Goal: Task Accomplishment & Management: Use online tool/utility

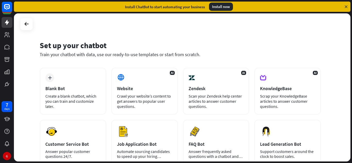
click at [349, 6] on div "Install ChatBot to start automating your business Install now" at bounding box center [182, 7] width 337 height 10
click at [347, 7] on icon at bounding box center [346, 6] width 5 height 5
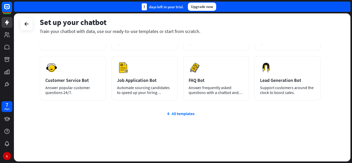
scroll to position [65, 0]
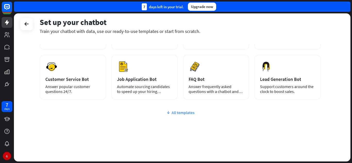
click at [178, 111] on div "All templates" at bounding box center [180, 112] width 281 height 5
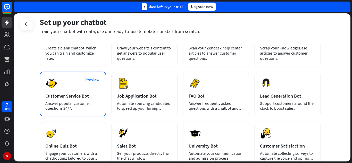
scroll to position [36, 0]
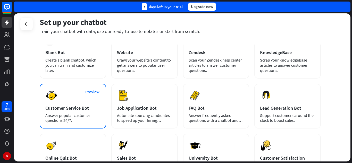
click at [84, 103] on div "Preview Customer Service Bot Answer popular customer questions 24/7." at bounding box center [73, 106] width 67 height 45
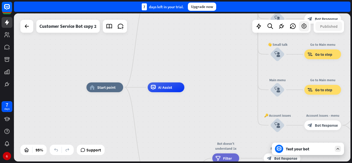
click at [306, 27] on icon at bounding box center [304, 26] width 7 height 7
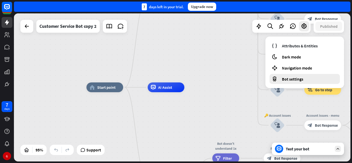
click at [294, 78] on span "Bot settings" at bounding box center [292, 79] width 21 height 5
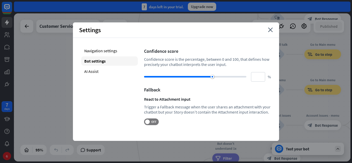
click at [273, 31] on div "Settings close" at bounding box center [176, 29] width 206 height 15
click at [272, 30] on icon "close" at bounding box center [270, 30] width 5 height 5
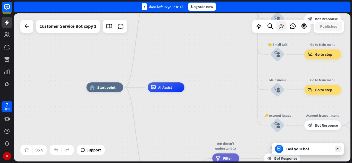
click at [281, 28] on icon at bounding box center [281, 26] width 7 height 7
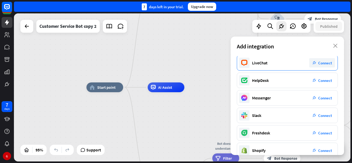
scroll to position [26, 0]
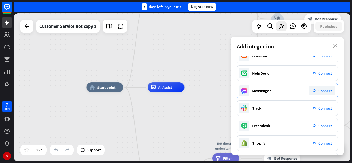
click at [326, 90] on span "Connect" at bounding box center [326, 90] width 14 height 5
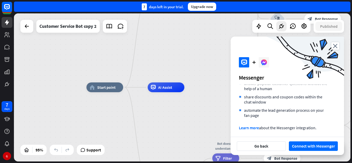
scroll to position [26, 0]
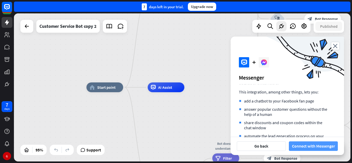
click at [321, 146] on button "Connect with Messenger" at bounding box center [313, 147] width 49 height 10
click at [334, 47] on icon "close" at bounding box center [336, 45] width 8 height 7
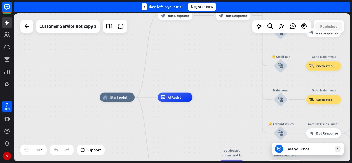
drag, startPoint x: 242, startPoint y: 69, endPoint x: 252, endPoint y: 86, distance: 19.5
click at [252, 86] on div "home_2 Start point Welcome message block_bot_response Bot Response 🔙 Main menu …" at bounding box center [182, 87] width 337 height 148
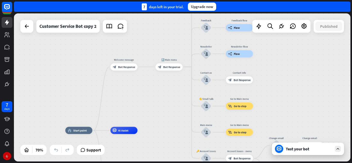
drag, startPoint x: 233, startPoint y: 70, endPoint x: 158, endPoint y: 102, distance: 81.2
click at [158, 102] on div "home_2 Start point Welcome message block_bot_response Bot Response 🔙 Main menu …" at bounding box center [182, 87] width 337 height 148
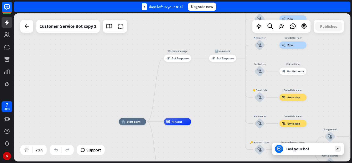
drag, startPoint x: 157, startPoint y: 104, endPoint x: 204, endPoint y: 92, distance: 48.2
click at [204, 92] on div "home_2 Start point Welcome message block_bot_response Bot Response 🔙 Main menu …" at bounding box center [182, 87] width 337 height 148
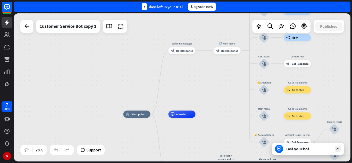
drag, startPoint x: 199, startPoint y: 100, endPoint x: 208, endPoint y: 84, distance: 17.8
click at [208, 84] on div "home_2 Start point Welcome message block_bot_response Bot Response 🔙 Main menu …" at bounding box center [182, 87] width 337 height 148
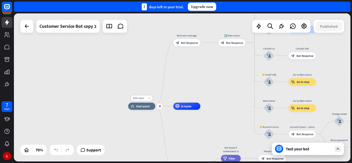
click at [151, 100] on div "more_horiz" at bounding box center [149, 97] width 7 height 5
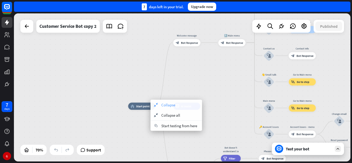
click at [170, 108] on div "collapse Collapse" at bounding box center [177, 105] width 52 height 10
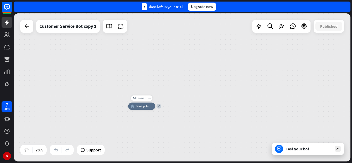
click at [155, 110] on div "Edit name more_horiz expand home_2 Start point" at bounding box center [141, 106] width 27 height 7
click at [159, 107] on icon "expand" at bounding box center [159, 106] width 3 height 2
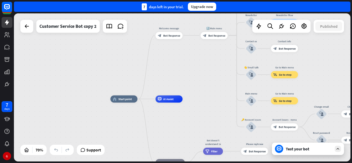
drag, startPoint x: 177, startPoint y: 116, endPoint x: 168, endPoint y: 112, distance: 10.6
click at [169, 112] on div "home_2 Start point Welcome message block_bot_response Bot Response 🔙 Main menu …" at bounding box center [228, 151] width 236 height 104
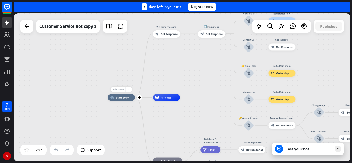
click at [118, 91] on span "Edit name" at bounding box center [117, 89] width 11 height 3
click at [124, 91] on input "text" at bounding box center [121, 89] width 25 height 5
click at [118, 116] on div "home_2 Start point Welcome message block_bot_response Bot Response 🔙 Main menu …" at bounding box center [226, 150] width 236 height 104
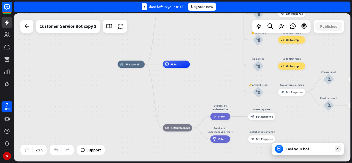
drag, startPoint x: 127, startPoint y: 122, endPoint x: 136, endPoint y: 84, distance: 39.2
click at [136, 85] on div "home_2 Start point Welcome message block_bot_response Bot Response 🔙 Main menu …" at bounding box center [236, 116] width 236 height 104
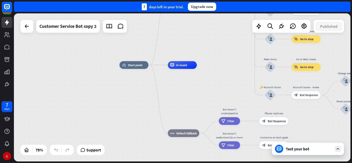
drag, startPoint x: 161, startPoint y: 95, endPoint x: 167, endPoint y: 102, distance: 8.8
click at [167, 102] on div "home_2 Start point Welcome message block_bot_response Bot Response 🔙 Main menu …" at bounding box center [246, 120] width 253 height 111
drag, startPoint x: 140, startPoint y: 103, endPoint x: 142, endPoint y: 108, distance: 6.2
click at [142, 108] on div "home_2 Start point Welcome message block_bot_response Bot Response 🔙 Main menu …" at bounding box center [246, 120] width 253 height 111
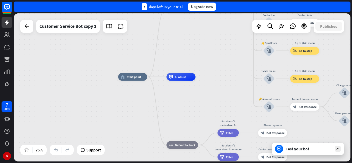
click at [136, 94] on div "home_2 Start point Welcome message block_bot_response Bot Response 🔙 Main menu …" at bounding box center [244, 132] width 253 height 111
click at [137, 81] on div "Edit name more_horiz plus home_2 Start point" at bounding box center [132, 77] width 29 height 8
click at [152, 79] on div "plus" at bounding box center [152, 77] width 6 height 6
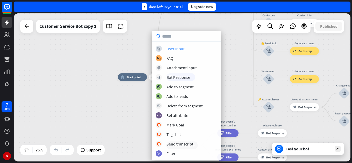
click at [181, 50] on div "User Input" at bounding box center [176, 48] width 18 height 5
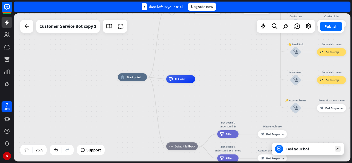
click at [208, 97] on div "home_2 Start point block_user_input Welcome message block_bot_response Bot Resp…" at bounding box center [244, 132] width 253 height 111
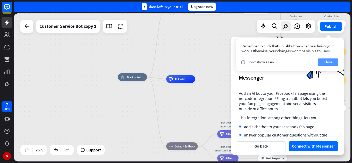
click at [326, 59] on button "Close" at bounding box center [328, 62] width 21 height 7
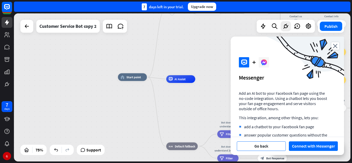
click at [269, 148] on button "Go back" at bounding box center [261, 147] width 49 height 10
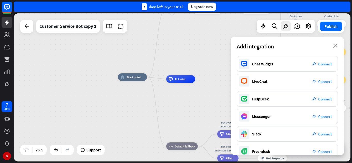
click at [221, 51] on div "home_2 Start point block_user_input Welcome message block_bot_response Bot Resp…" at bounding box center [182, 87] width 337 height 148
click at [334, 46] on icon "close" at bounding box center [336, 46] width 4 height 4
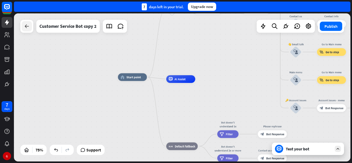
click at [29, 27] on icon at bounding box center [27, 26] width 6 height 6
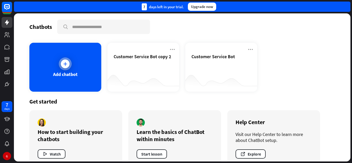
click at [62, 64] on div at bounding box center [65, 64] width 9 height 9
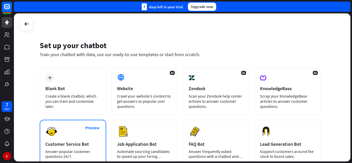
click at [84, 137] on div "Preview Customer Service Bot Answer popular customer questions 24/7." at bounding box center [73, 142] width 67 height 45
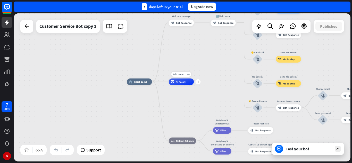
click at [178, 83] on span "AI Assist" at bounding box center [181, 81] width 10 height 3
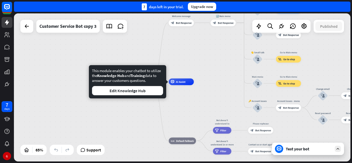
click at [186, 65] on div "home_2 Start point Welcome message block_bot_response Bot Response 🔙 Main menu …" at bounding box center [182, 87] width 337 height 148
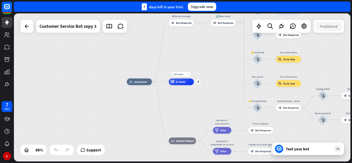
click at [191, 75] on div "more_horiz" at bounding box center [188, 74] width 6 height 5
click at [201, 79] on div "chat Start testing from here" at bounding box center [217, 80] width 52 height 10
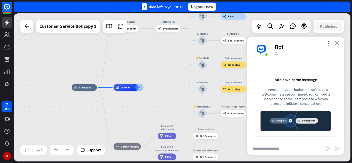
click at [338, 41] on icon "close" at bounding box center [337, 43] width 5 height 5
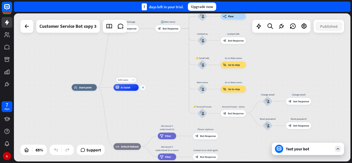
click at [143, 88] on icon "plus" at bounding box center [143, 87] width 3 height 2
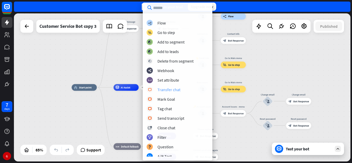
scroll to position [52, 0]
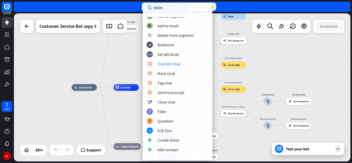
click at [135, 118] on div "home_2 Start point Welcome message block_bot_response Bot Response 🔙 Main menu …" at bounding box center [181, 136] width 219 height 96
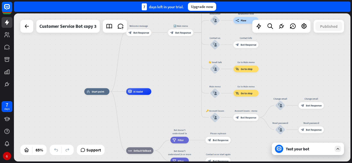
drag, startPoint x: 133, startPoint y: 116, endPoint x: 152, endPoint y: 124, distance: 20.8
click at [152, 124] on div "home_2 Start point Welcome message block_bot_response Bot Response 🔙 Main menu …" at bounding box center [193, 140] width 219 height 96
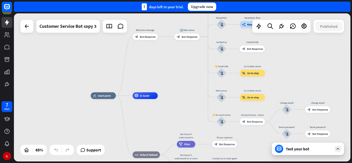
click at [124, 125] on div "home_2 Start point Welcome message block_bot_response Bot Response 🔙 Main menu …" at bounding box center [200, 144] width 219 height 96
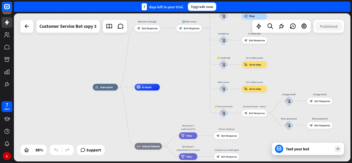
drag, startPoint x: 143, startPoint y: 122, endPoint x: 140, endPoint y: 101, distance: 21.1
click at [140, 101] on div "home_2 Start point Welcome message block_bot_response Bot Response 🔙 Main menu …" at bounding box center [202, 135] width 219 height 96
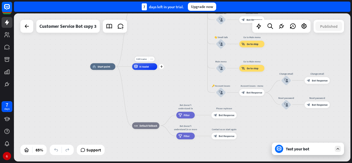
click at [152, 61] on div "more_horiz" at bounding box center [152, 59] width 6 height 5
click at [119, 68] on icon "plus" at bounding box center [119, 67] width 3 height 2
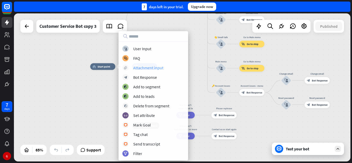
click at [152, 68] on div "Attachment input" at bounding box center [148, 67] width 30 height 5
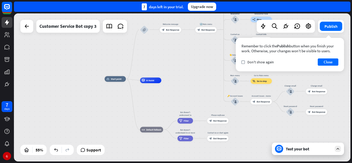
drag, startPoint x: 195, startPoint y: 71, endPoint x: 194, endPoint y: 80, distance: 9.3
click at [194, 80] on div "home_2 Start point block_attachment Welcome message block_bot_response Bot Resp…" at bounding box center [197, 120] width 185 height 82
click at [323, 61] on button "Close" at bounding box center [328, 62] width 21 height 7
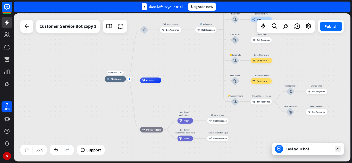
click at [128, 79] on div "plus" at bounding box center [129, 79] width 4 height 4
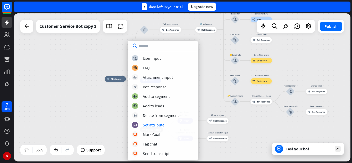
click at [112, 107] on div "plus home_2 Start point block_attachment Welcome message block_bot_response Bot…" at bounding box center [197, 120] width 185 height 82
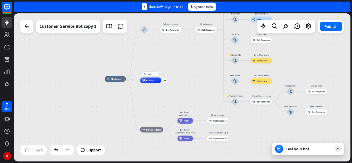
drag, startPoint x: 156, startPoint y: 79, endPoint x: 157, endPoint y: 85, distance: 5.7
click at [157, 83] on div "Edit name more_horiz plus AI Assist" at bounding box center [150, 81] width 21 height 6
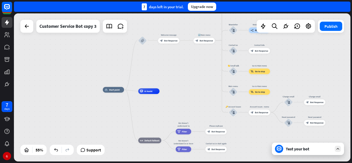
drag, startPoint x: 183, startPoint y: 71, endPoint x: 181, endPoint y: 86, distance: 14.8
click at [181, 86] on div "home_2 Start point block_attachment Welcome message block_bot_response Bot Resp…" at bounding box center [182, 87] width 337 height 148
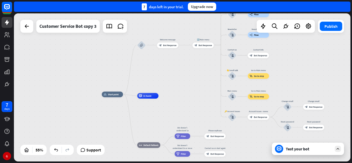
drag, startPoint x: 189, startPoint y: 86, endPoint x: 182, endPoint y: 83, distance: 8.2
click at [182, 83] on div "home_2 Start point block_attachment Welcome message block_bot_response Bot Resp…" at bounding box center [182, 87] width 337 height 148
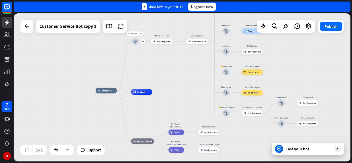
click at [134, 41] on icon "block_attachment" at bounding box center [135, 41] width 3 height 3
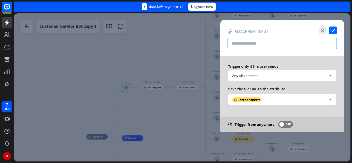
click at [252, 43] on input "text" at bounding box center [282, 43] width 109 height 11
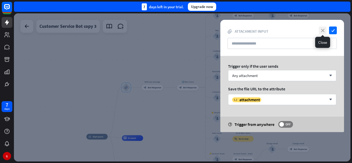
click at [323, 31] on icon "close" at bounding box center [323, 31] width 8 height 8
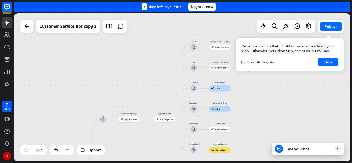
drag, startPoint x: 300, startPoint y: 129, endPoint x: 264, endPoint y: 41, distance: 95.5
click at [264, 42] on div "home_2 Start point block_attachment Welcome message block_bot_response Bot Resp…" at bounding box center [182, 87] width 337 height 148
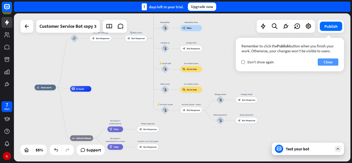
click at [331, 61] on button "Close" at bounding box center [328, 62] width 21 height 7
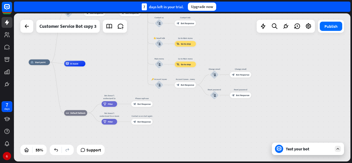
drag, startPoint x: 315, startPoint y: 62, endPoint x: 310, endPoint y: 34, distance: 29.1
click at [311, 35] on div "home_2 Start point block_attachment Welcome message block_bot_response Bot Resp…" at bounding box center [182, 87] width 337 height 148
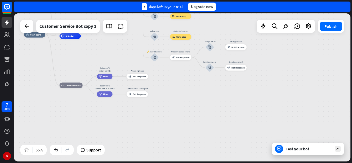
drag, startPoint x: 311, startPoint y: 74, endPoint x: 312, endPoint y: 113, distance: 39.0
click at [312, 113] on div "home_2 Start point block_attachment Welcome message block_bot_response Bot Resp…" at bounding box center [182, 87] width 337 height 148
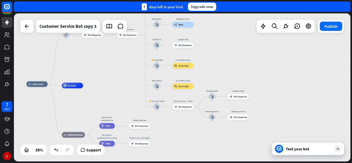
drag, startPoint x: 303, startPoint y: 88, endPoint x: 310, endPoint y: 118, distance: 30.8
click at [310, 118] on div "home_2 Start point block_attachment Welcome message block_bot_response Bot Resp…" at bounding box center [182, 87] width 337 height 148
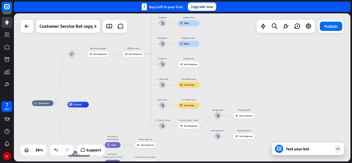
drag, startPoint x: 293, startPoint y: 94, endPoint x: 302, endPoint y: 112, distance: 20.3
click at [302, 112] on div "home_2 Start point block_attachment Welcome message block_bot_response Bot Resp…" at bounding box center [182, 87] width 337 height 148
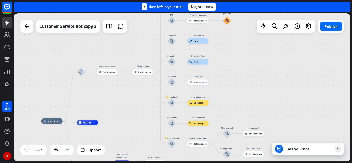
click at [295, 107] on div "home_2 Start point block_attachment Welcome message block_bot_response Bot Resp…" at bounding box center [182, 87] width 337 height 148
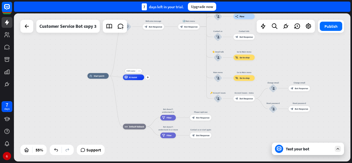
drag, startPoint x: 116, startPoint y: 127, endPoint x: 148, endPoint y: 74, distance: 61.4
click at [144, 75] on div "Edit name more_horiz plus AI Assist" at bounding box center [133, 78] width 21 height 6
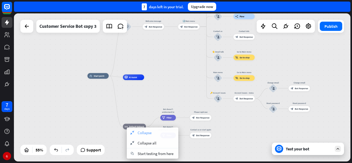
click at [135, 134] on div "collapse Collapse" at bounding box center [153, 133] width 52 height 10
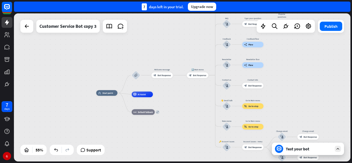
drag, startPoint x: 169, startPoint y: 122, endPoint x: 180, endPoint y: 67, distance: 56.5
click at [180, 93] on div "home_2 Start point block_attachment Welcome message block_bot_response Bot Resp…" at bounding box center [188, 134] width 185 height 82
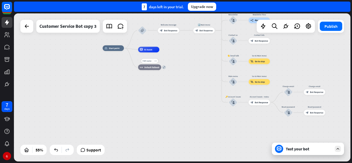
click at [162, 69] on div "Edit name more_horiz expand block_fallback Default fallback" at bounding box center [149, 68] width 23 height 6
click at [156, 63] on div "more_horiz" at bounding box center [155, 61] width 5 height 4
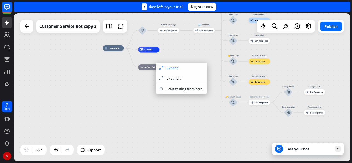
click at [166, 68] on div "expand Expand" at bounding box center [182, 68] width 52 height 10
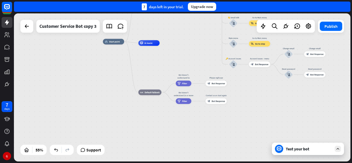
drag, startPoint x: 226, startPoint y: 127, endPoint x: 217, endPoint y: 126, distance: 8.6
click at [226, 136] on div "home_2 Start point block_attachment Welcome message block_bot_response Bot Resp…" at bounding box center [182, 87] width 337 height 148
click at [155, 38] on icon "more_horiz" at bounding box center [155, 37] width 2 height 2
click at [166, 53] on div "home_2 Start point block_attachment Welcome message block_bot_response Bot Resp…" at bounding box center [195, 83] width 185 height 82
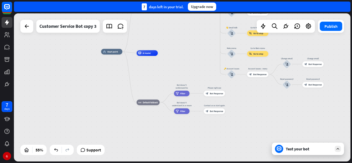
drag, startPoint x: 159, startPoint y: 70, endPoint x: 134, endPoint y: 73, distance: 24.9
click at [161, 84] on div "home_2 Start point block_attachment Welcome message block_bot_response Bot Resp…" at bounding box center [193, 93] width 185 height 82
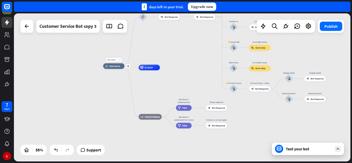
click at [113, 67] on span "Start point" at bounding box center [115, 66] width 11 height 3
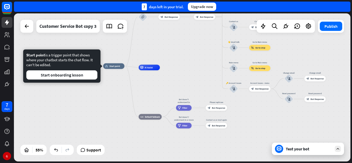
click at [190, 65] on div "home_2 Start point block_attachment Welcome message block_bot_response Bot Resp…" at bounding box center [182, 87] width 337 height 148
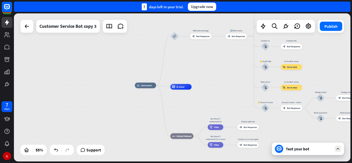
drag, startPoint x: 188, startPoint y: 58, endPoint x: 221, endPoint y: 77, distance: 37.5
click at [221, 77] on div "home_2 Start point block_attachment Welcome message block_bot_response Bot Resp…" at bounding box center [182, 87] width 337 height 148
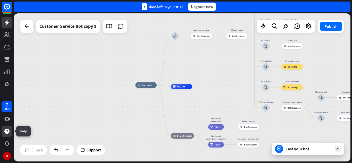
click at [8, 135] on div at bounding box center [7, 131] width 11 height 11
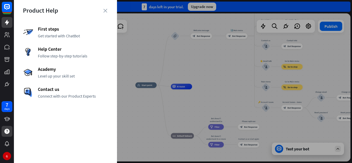
click at [139, 76] on div at bounding box center [183, 81] width 339 height 163
